Goal: Information Seeking & Learning: Check status

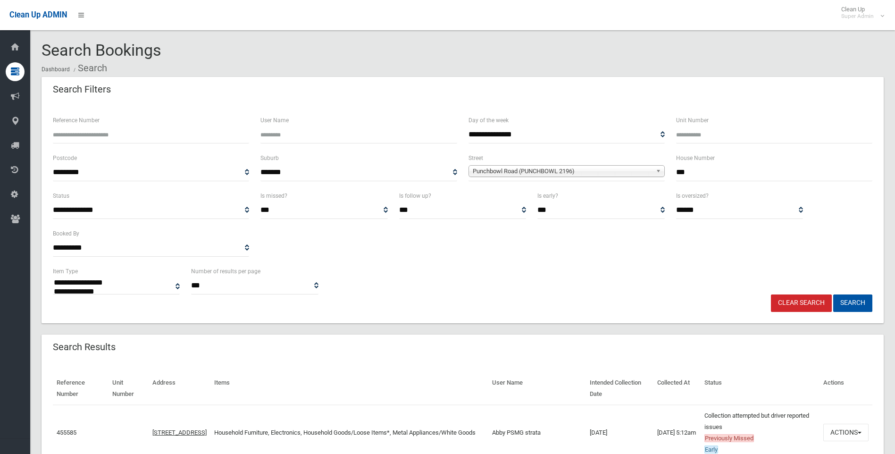
select select
click at [535, 167] on span "Punchbowl Road (PUNCHBOWL 2196)" at bounding box center [561, 171] width 179 height 11
click at [652, 172] on link "Punchbowl Road (PUNCHBOWL 2196)" at bounding box center [566, 171] width 196 height 12
click at [606, 173] on span "Punchbowl Road (PUNCHBOWL 2196)" at bounding box center [561, 171] width 179 height 11
drag, startPoint x: 529, startPoint y: 182, endPoint x: 499, endPoint y: 181, distance: 29.7
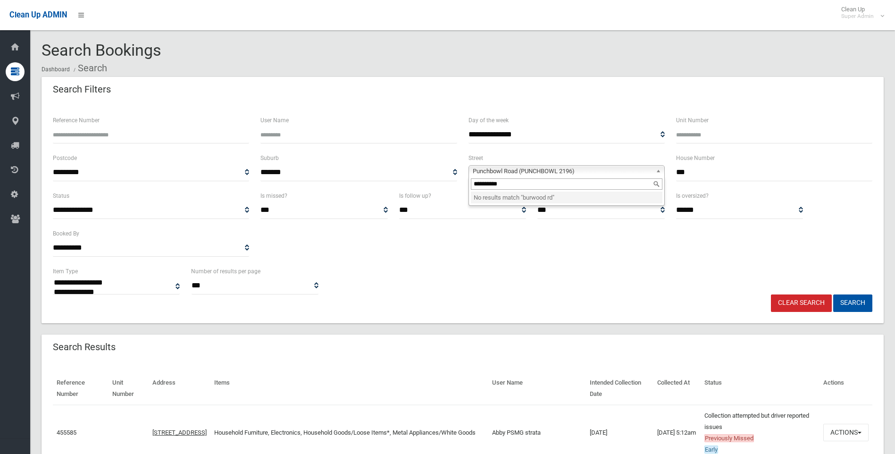
click at [499, 181] on input "**********" at bounding box center [566, 183] width 191 height 11
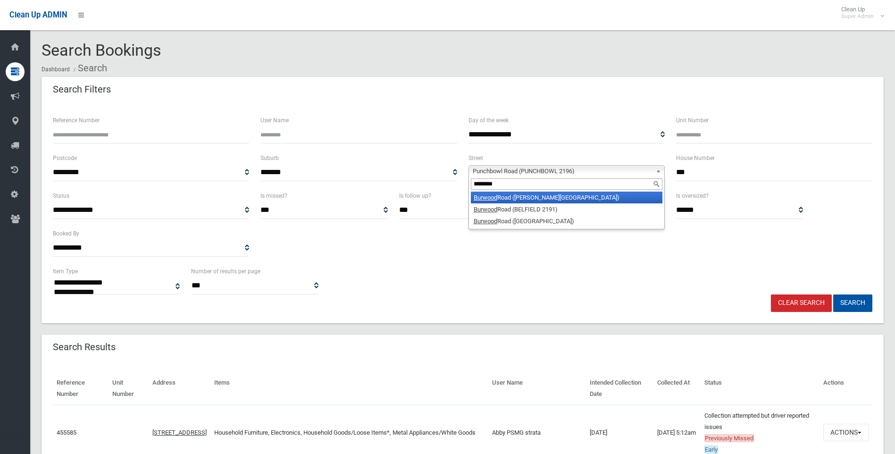
type input "*******"
click at [516, 197] on li "Burwood Road (BELMORE 2192)" at bounding box center [566, 197] width 191 height 12
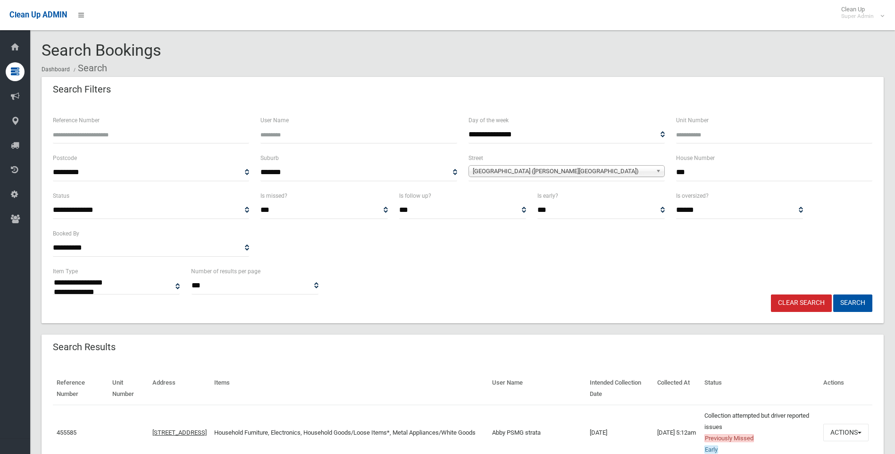
drag, startPoint x: 715, startPoint y: 171, endPoint x: 643, endPoint y: 174, distance: 71.8
click at [643, 174] on div "**********" at bounding box center [462, 171] width 830 height 38
type input "***"
click at [846, 298] on button "Search" at bounding box center [852, 302] width 39 height 17
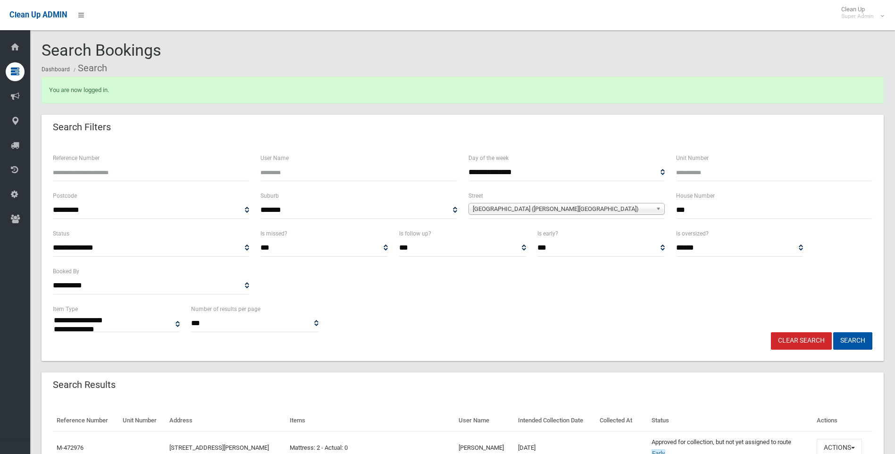
select select
click at [851, 340] on button "Search" at bounding box center [852, 340] width 39 height 17
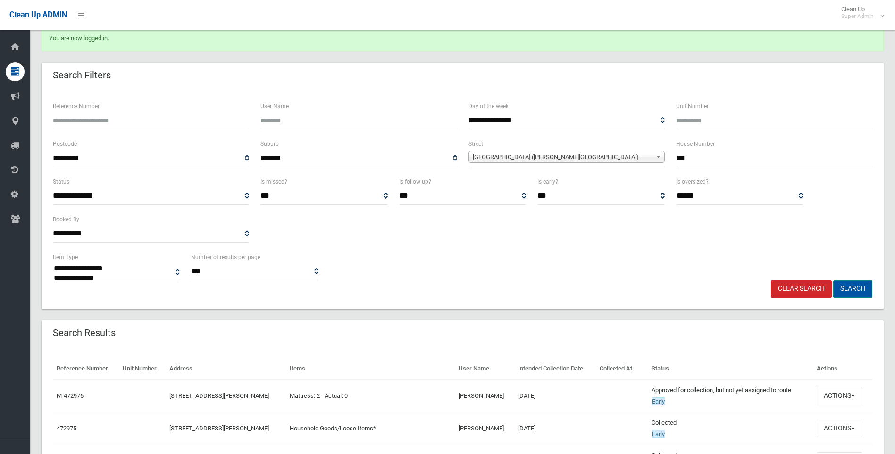
scroll to position [141, 0]
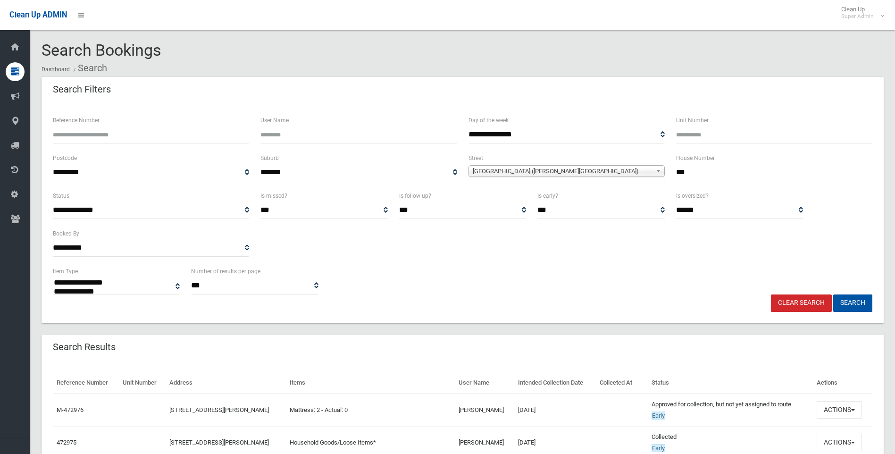
select select
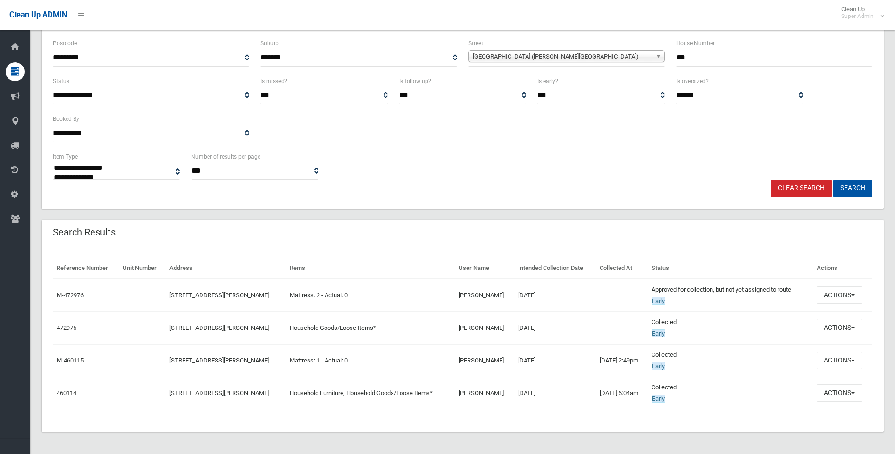
scroll to position [115, 0]
click at [847, 330] on button "Actions" at bounding box center [838, 326] width 45 height 17
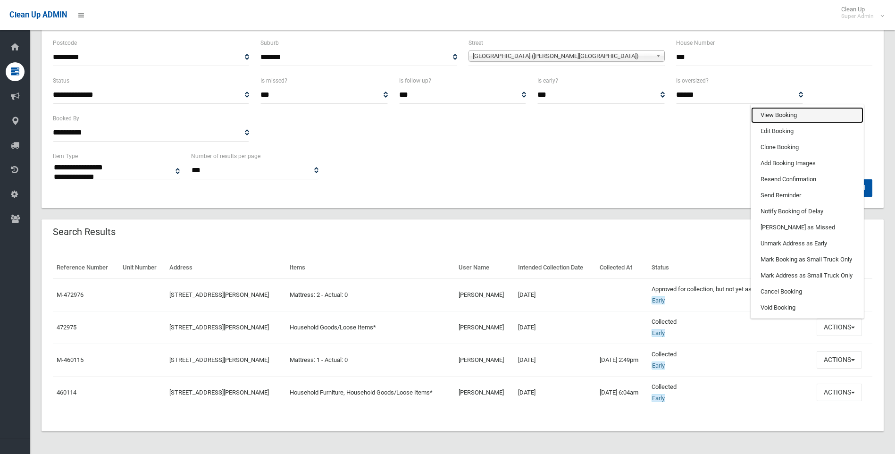
click at [807, 114] on link "View Booking" at bounding box center [807, 115] width 112 height 16
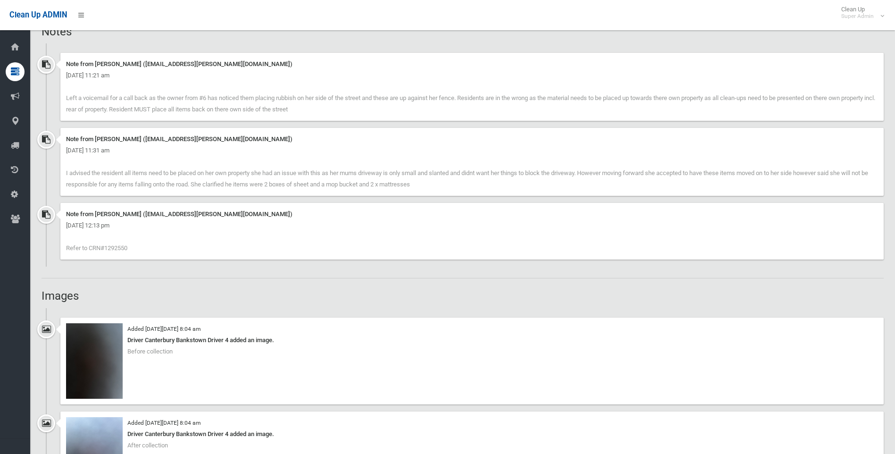
scroll to position [566, 0]
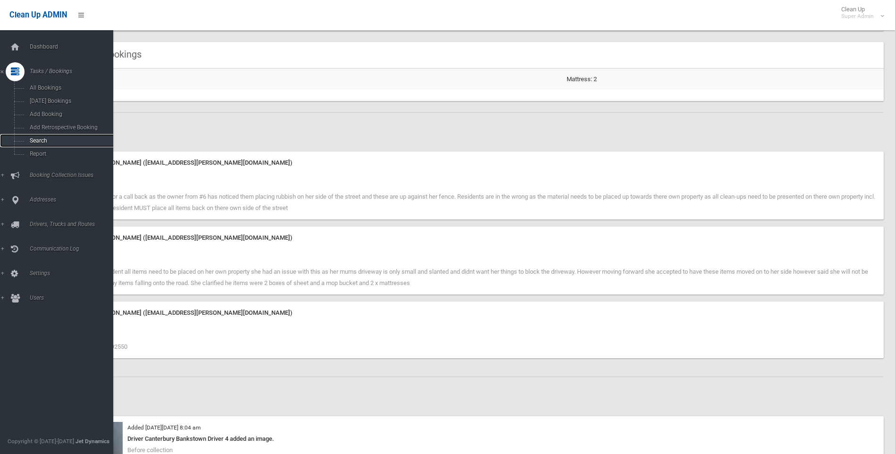
click at [34, 137] on link "Search" at bounding box center [60, 140] width 120 height 13
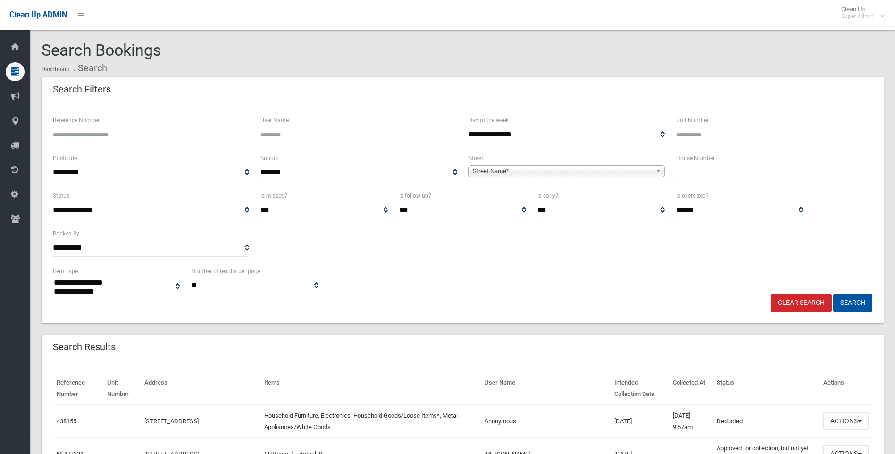
select select
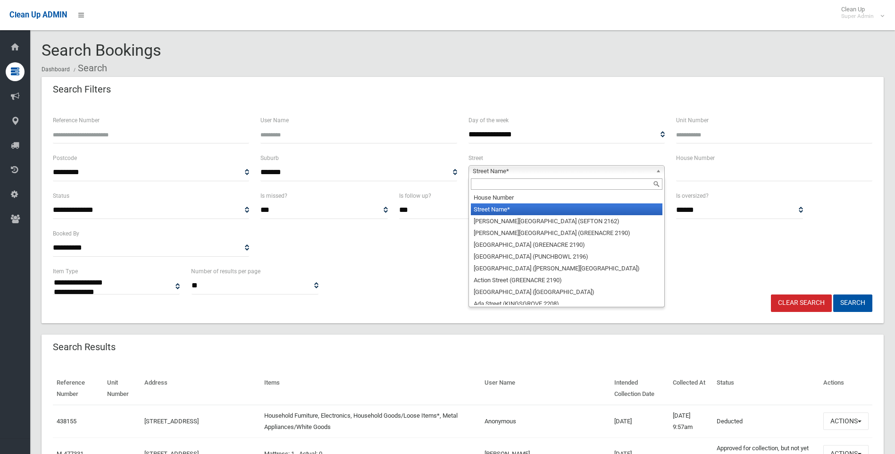
click at [568, 171] on span "Street Name*" at bounding box center [561, 171] width 179 height 11
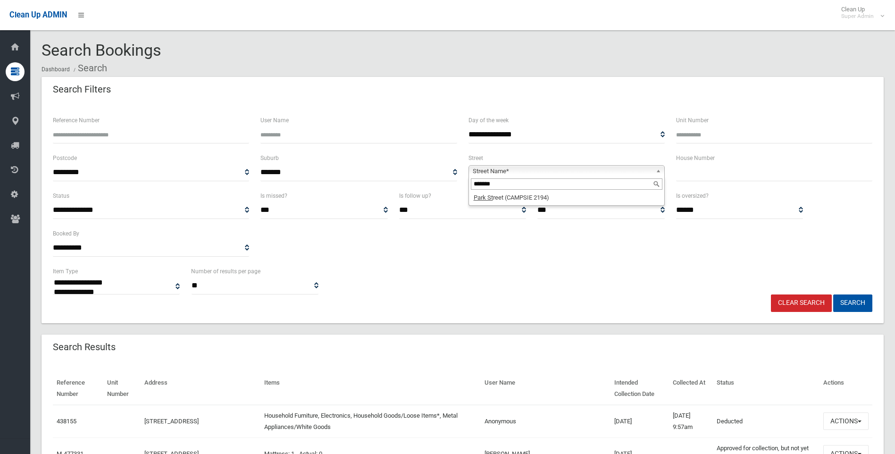
type input "*******"
click at [705, 174] on input "text" at bounding box center [774, 172] width 196 height 17
click at [531, 173] on span "Street Name*" at bounding box center [561, 171] width 179 height 11
type input "*******"
click at [522, 201] on li "[GEOGRAPHIC_DATA] (CAMPSIE 2194)" at bounding box center [566, 197] width 191 height 12
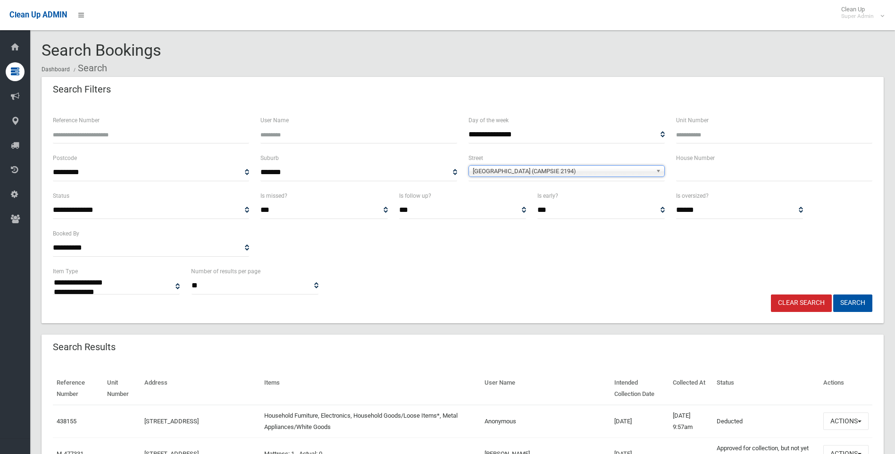
click at [690, 173] on input "text" at bounding box center [774, 172] width 196 height 17
type input "**"
click at [855, 298] on button "Search" at bounding box center [852, 302] width 39 height 17
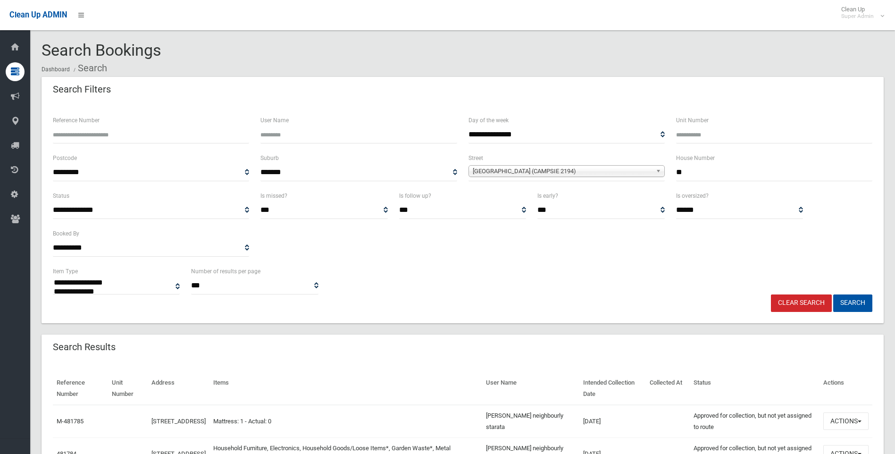
select select
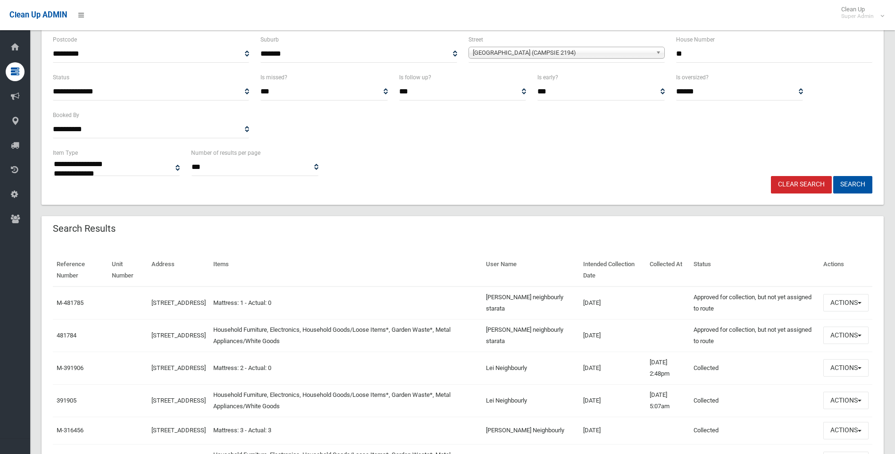
scroll to position [141, 0]
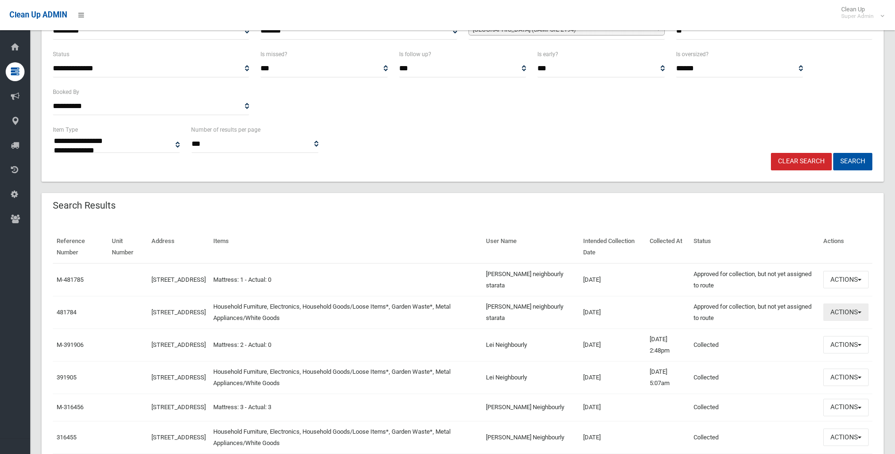
click at [853, 311] on button "Actions" at bounding box center [845, 311] width 45 height 17
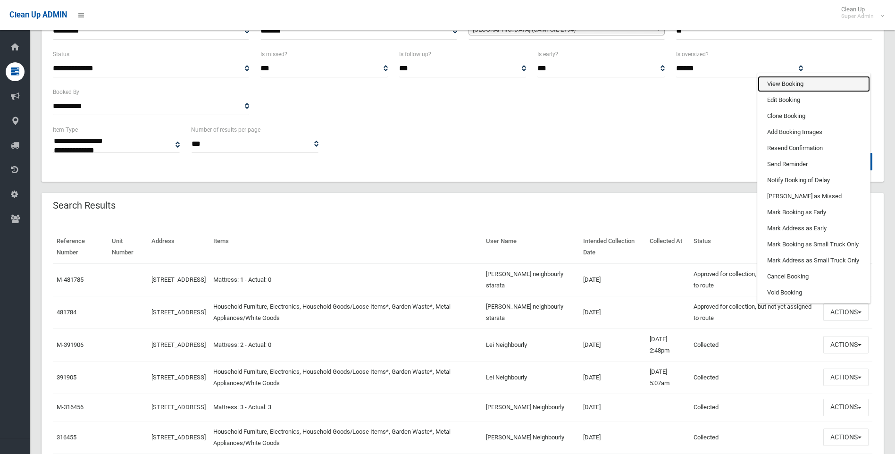
click at [796, 84] on link "View Booking" at bounding box center [813, 84] width 112 height 16
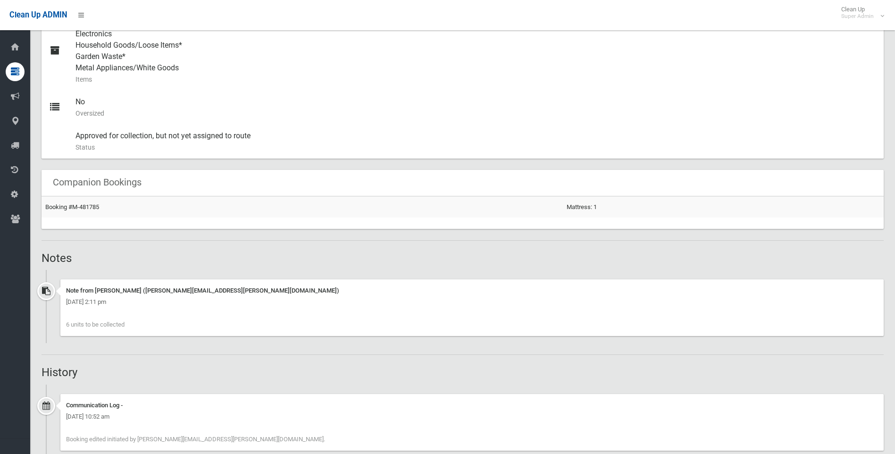
scroll to position [424, 0]
